Goal: Submit feedback/report problem

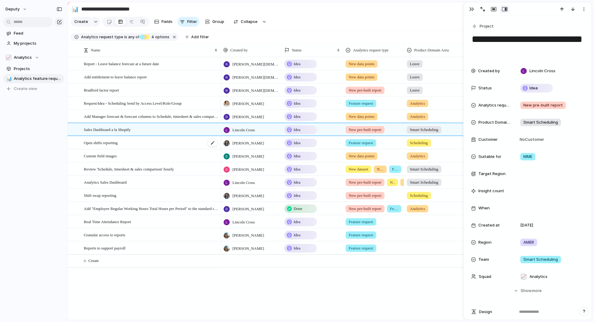
click at [139, 144] on div "Open shifts reporting" at bounding box center [151, 142] width 135 height 13
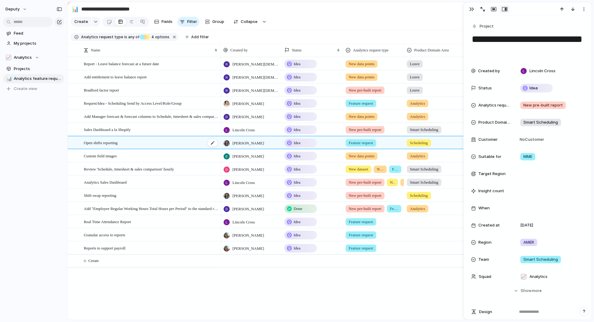
type textarea "**********"
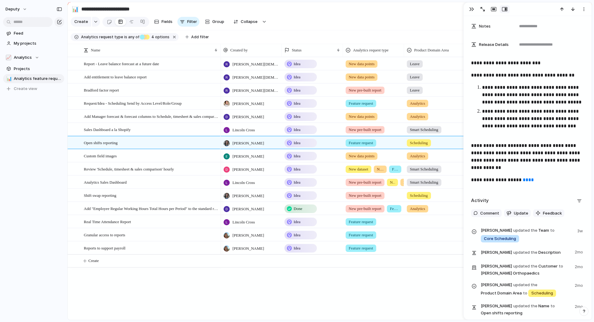
scroll to position [356, 0]
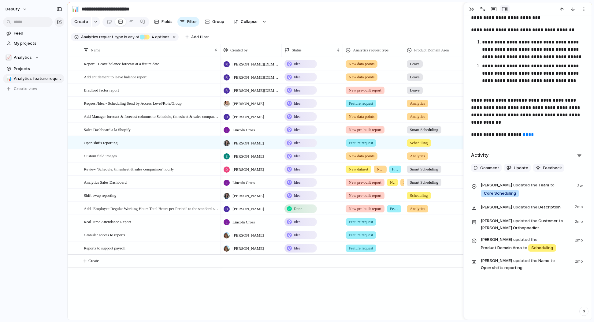
click at [544, 172] on div "Activity Comment Update Feedback [PERSON_NAME] updated the Team to Core Schedul…" at bounding box center [527, 213] width 113 height 125
click at [544, 165] on span "Feedback" at bounding box center [552, 168] width 19 height 6
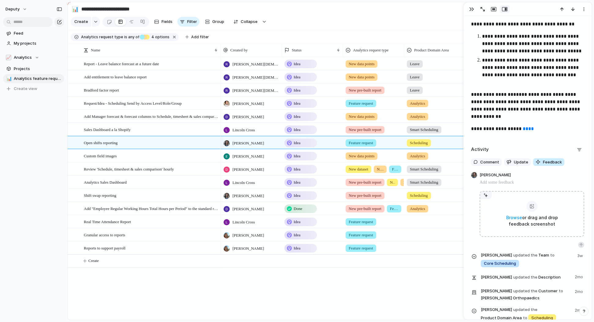
scroll to position [362, 0]
click at [484, 162] on span "Comment" at bounding box center [489, 162] width 19 height 6
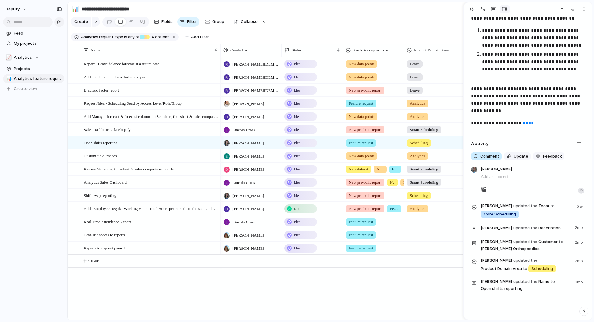
scroll to position [368, 0]
click at [544, 151] on div "Activity Comment Update Feedback [PERSON_NAME] [PERSON_NAME] updated the Team t…" at bounding box center [527, 217] width 113 height 158
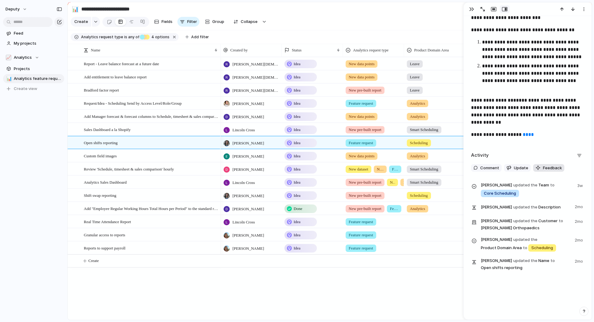
click at [546, 168] on span "Feedback" at bounding box center [552, 168] width 19 height 6
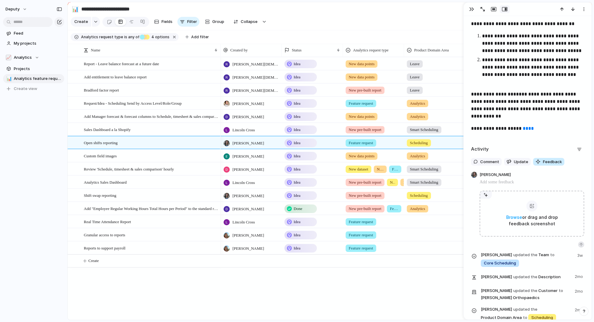
scroll to position [362, 0]
click at [581, 245] on div "button" at bounding box center [582, 245] width 4 height 4
